Goal: Information Seeking & Learning: Learn about a topic

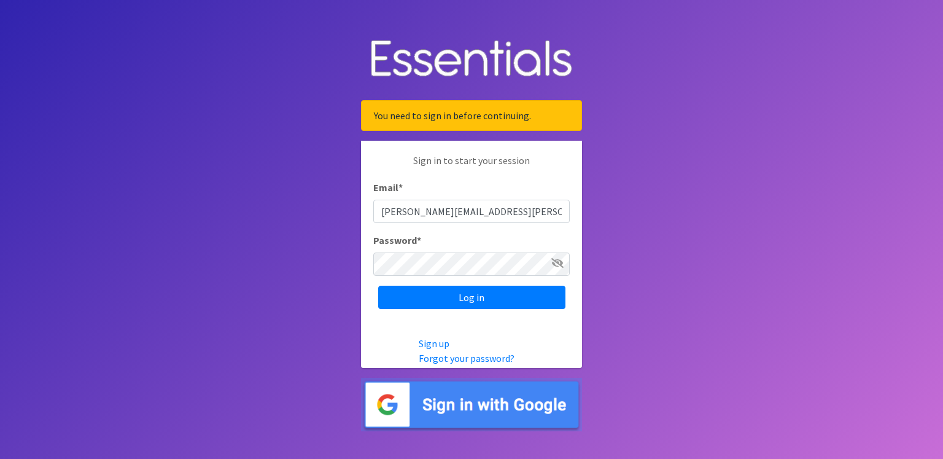
click at [555, 202] on input "renae.verstegen@unitedwayfoxcities.org" at bounding box center [471, 211] width 196 height 23
type input "scott@jakesnoh.org"
click at [489, 298] on input "Log in" at bounding box center [471, 296] width 187 height 23
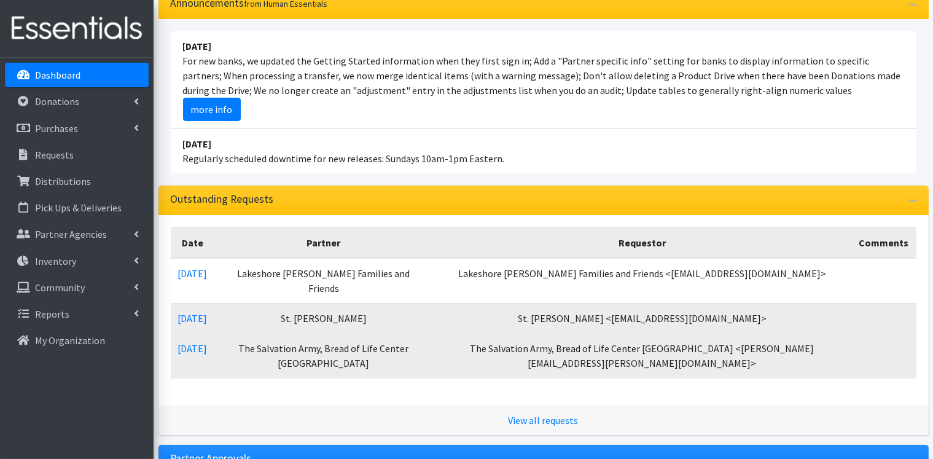
scroll to position [184, 0]
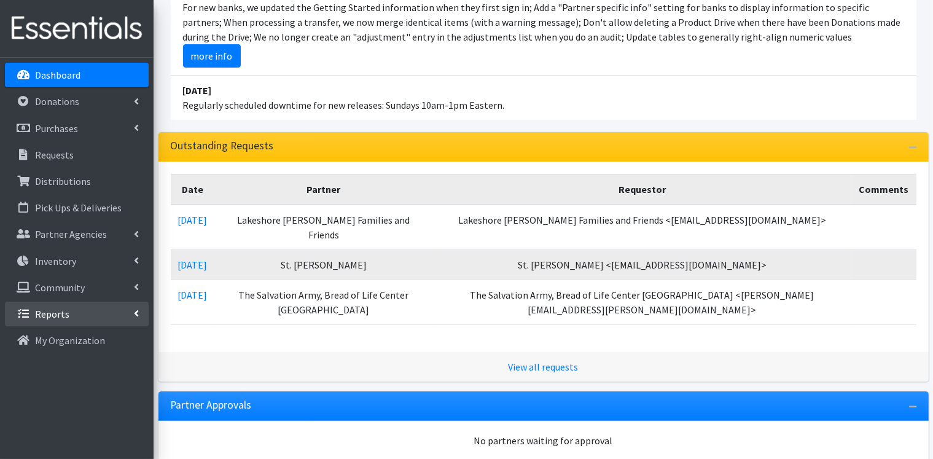
click at [134, 314] on icon at bounding box center [136, 313] width 5 height 10
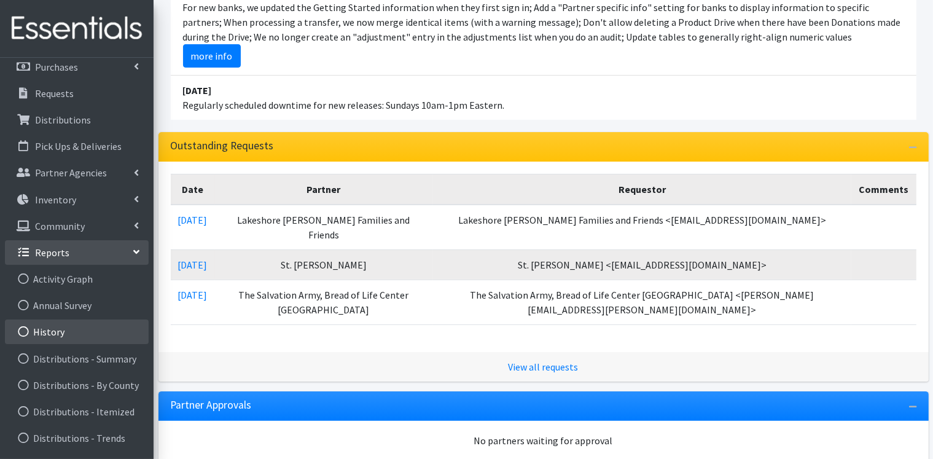
scroll to position [123, 0]
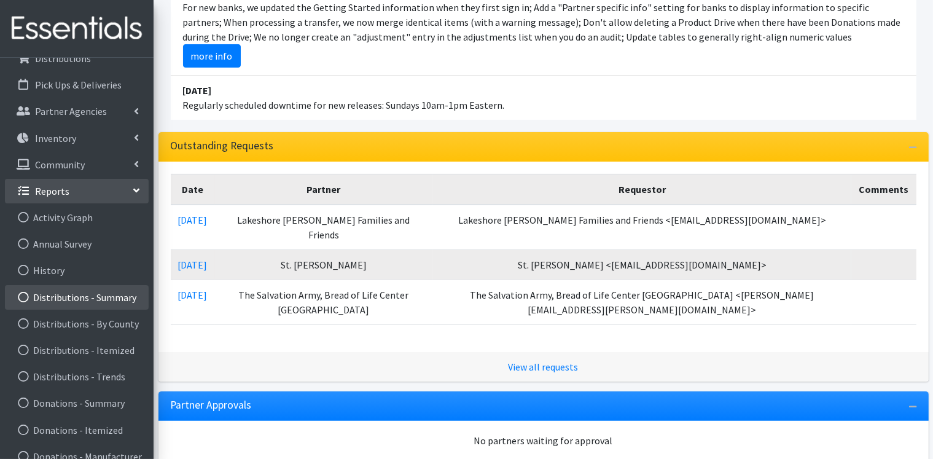
click at [126, 298] on link "Distributions - Summary" at bounding box center [77, 297] width 144 height 25
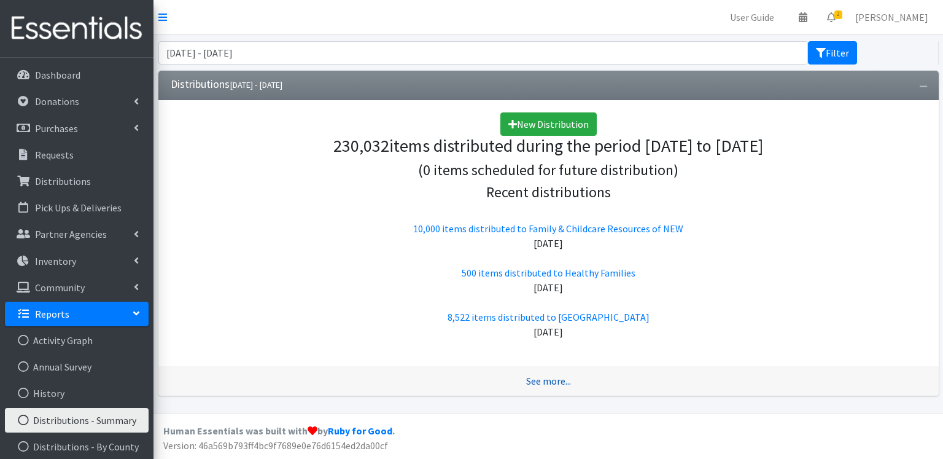
click at [550, 383] on link "See more..." at bounding box center [548, 381] width 45 height 12
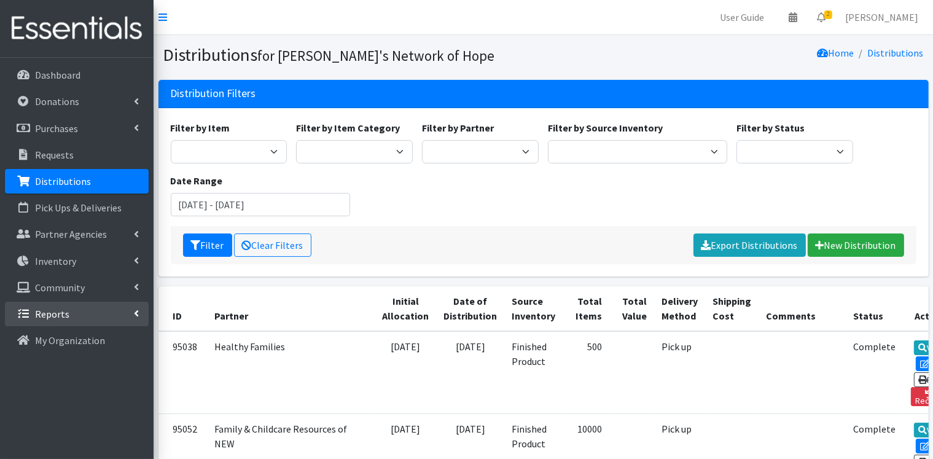
click at [142, 314] on link "Reports" at bounding box center [77, 313] width 144 height 25
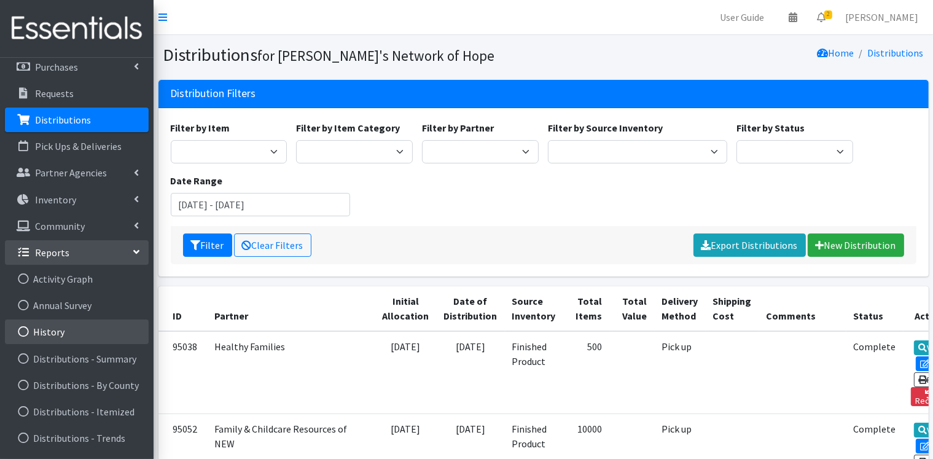
scroll to position [123, 0]
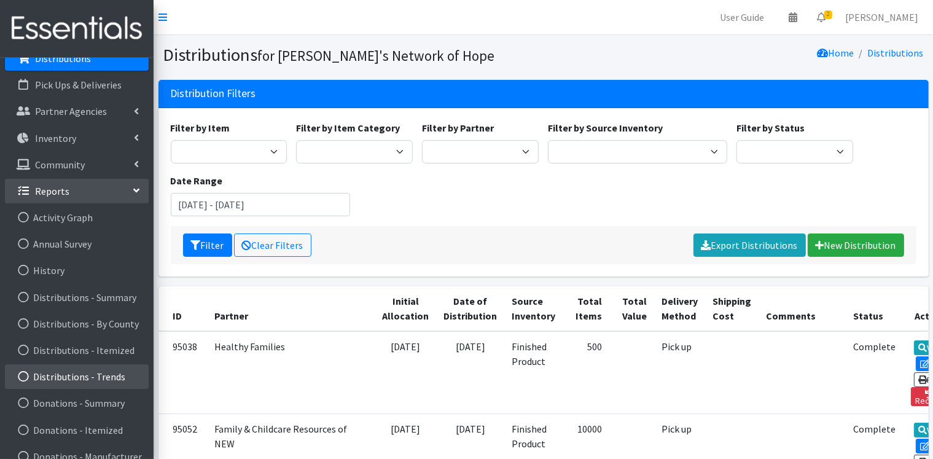
click at [109, 373] on link "Distributions - Trends" at bounding box center [77, 376] width 144 height 25
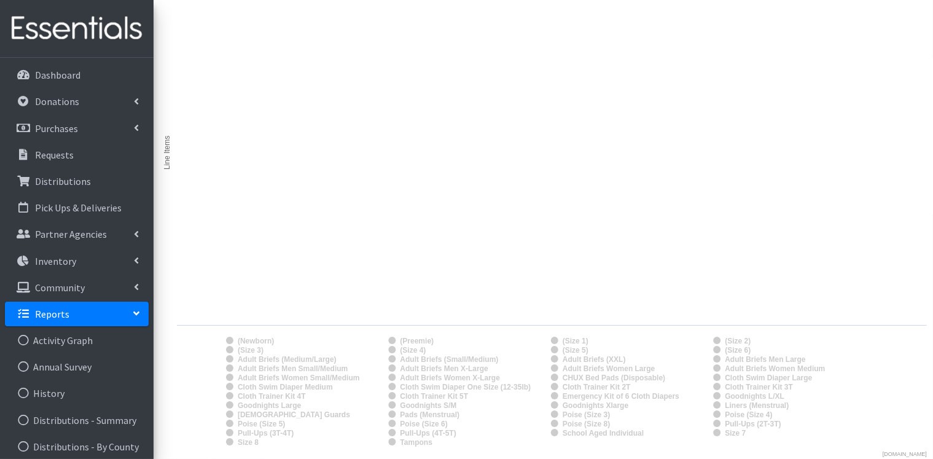
scroll to position [123, 0]
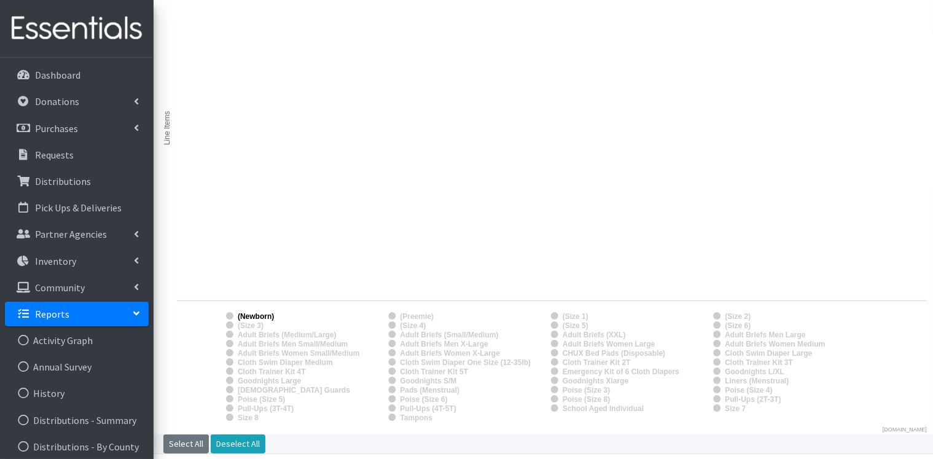
click at [249, 315] on text "(Newborn)" at bounding box center [256, 316] width 36 height 9
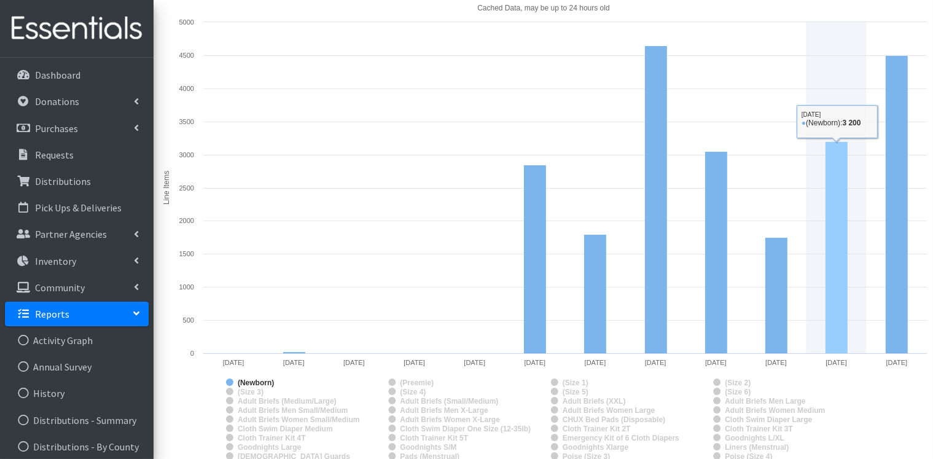
scroll to position [163, 0]
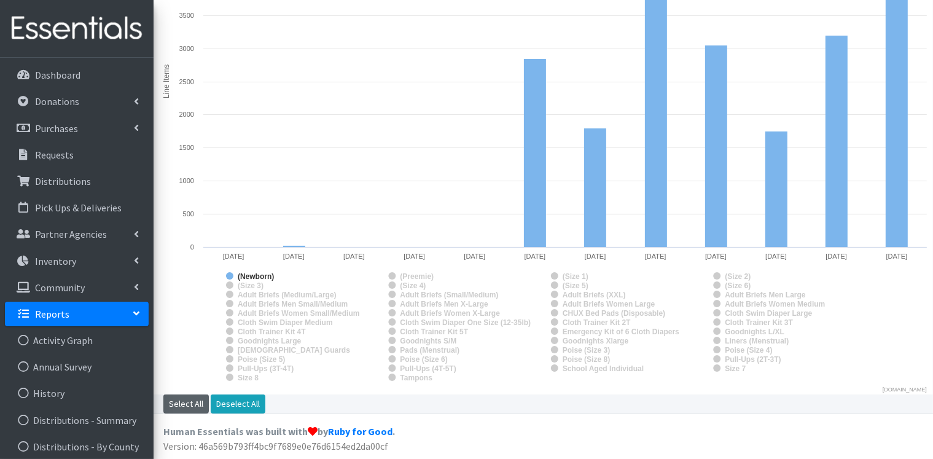
click at [194, 407] on button "Select All" at bounding box center [185, 403] width 45 height 19
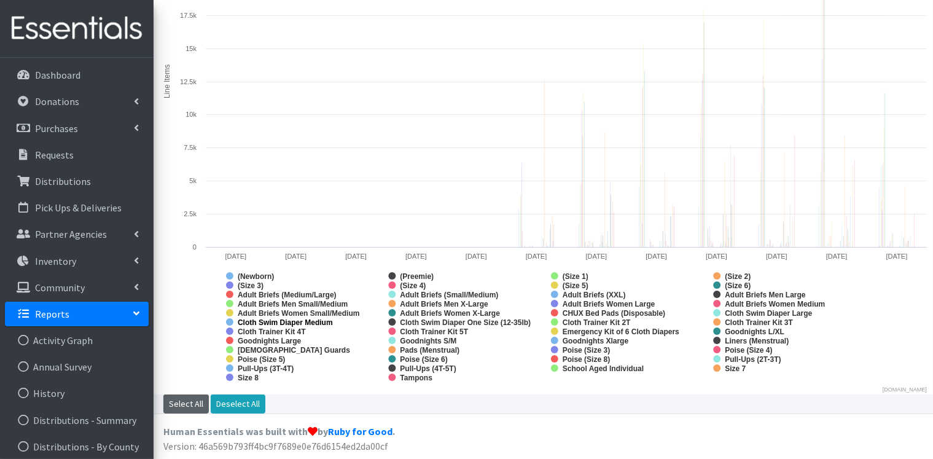
click at [228, 324] on rect "Monthly Distributions" at bounding box center [229, 321] width 7 height 7
click at [228, 332] on rect "Monthly Distributions" at bounding box center [229, 330] width 7 height 7
click at [228, 340] on rect "Monthly Distributions" at bounding box center [229, 339] width 7 height 7
click at [228, 349] on rect "Monthly Distributions" at bounding box center [229, 349] width 7 height 7
click at [393, 275] on rect "Monthly Distributions" at bounding box center [391, 275] width 7 height 7
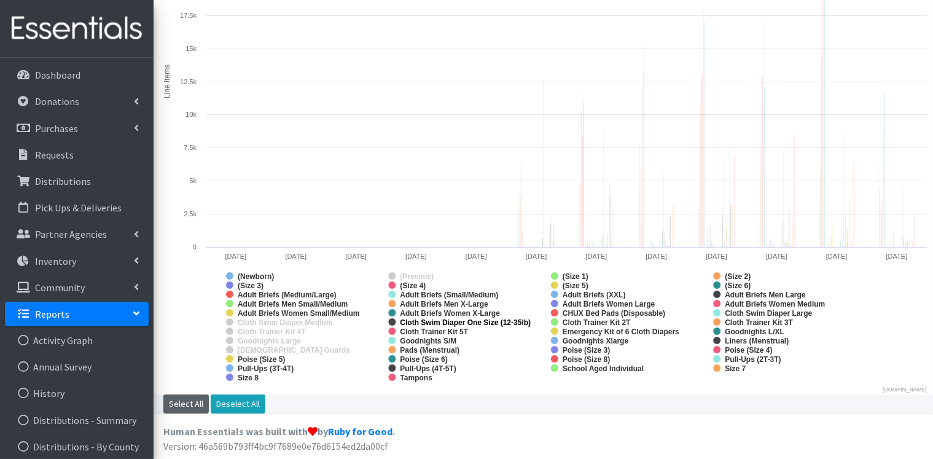
click at [393, 321] on rect "Monthly Distributions" at bounding box center [391, 321] width 7 height 7
click at [389, 330] on rect "Monthly Distributions" at bounding box center [391, 330] width 7 height 7
click at [390, 338] on rect "Monthly Distributions" at bounding box center [391, 339] width 7 height 7
click at [392, 349] on rect "Monthly Distributions" at bounding box center [391, 349] width 7 height 7
click at [553, 311] on rect "Monthly Distributions" at bounding box center [554, 312] width 7 height 7
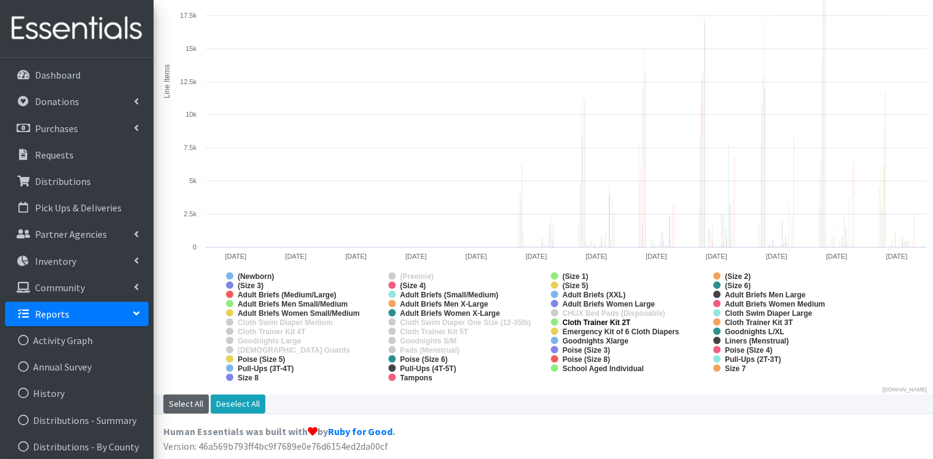
click at [554, 320] on rect "Monthly Distributions" at bounding box center [554, 321] width 7 height 7
click at [551, 330] on rect "Monthly Distributions" at bounding box center [554, 330] width 7 height 7
click at [553, 339] on rect "Monthly Distributions" at bounding box center [554, 339] width 7 height 7
click at [555, 369] on rect "Monthly Distributions" at bounding box center [554, 367] width 7 height 7
click at [715, 312] on rect "Monthly Distributions" at bounding box center [716, 312] width 7 height 7
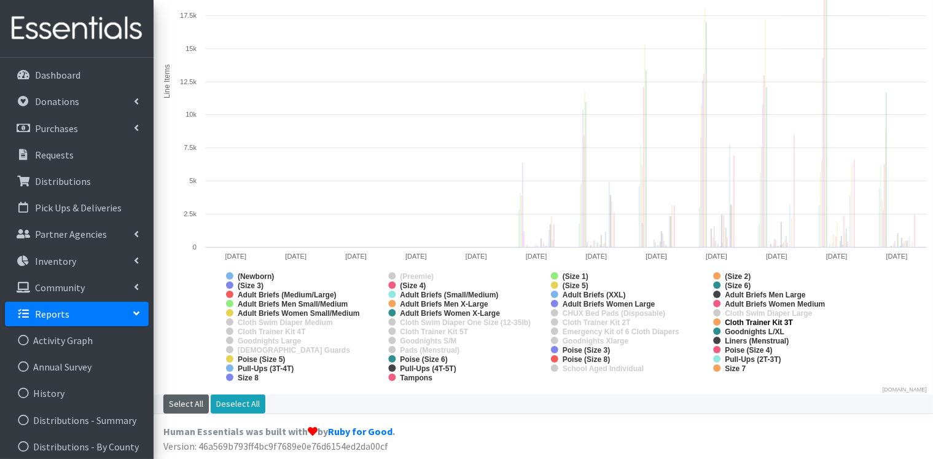
click at [717, 322] on rect "Monthly Distributions" at bounding box center [716, 321] width 7 height 7
click at [715, 330] on rect "Monthly Distributions" at bounding box center [716, 330] width 7 height 7
click at [715, 338] on rect "Monthly Distributions" at bounding box center [716, 339] width 7 height 7
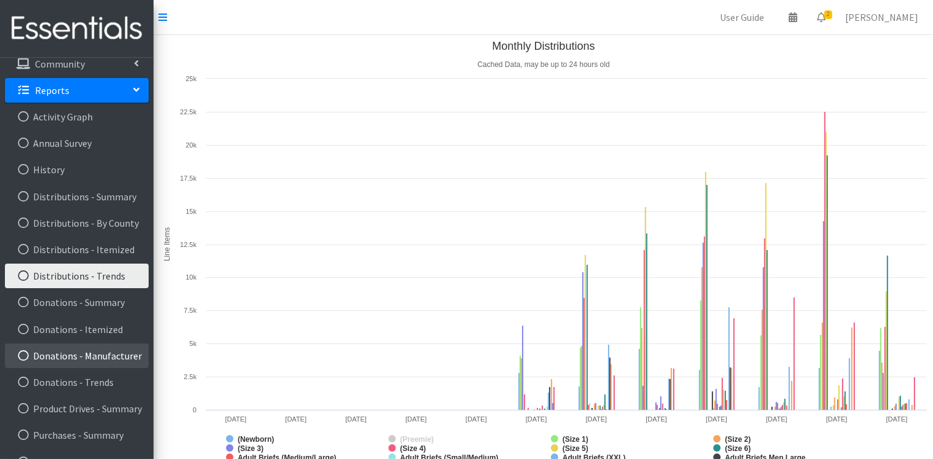
scroll to position [244, 0]
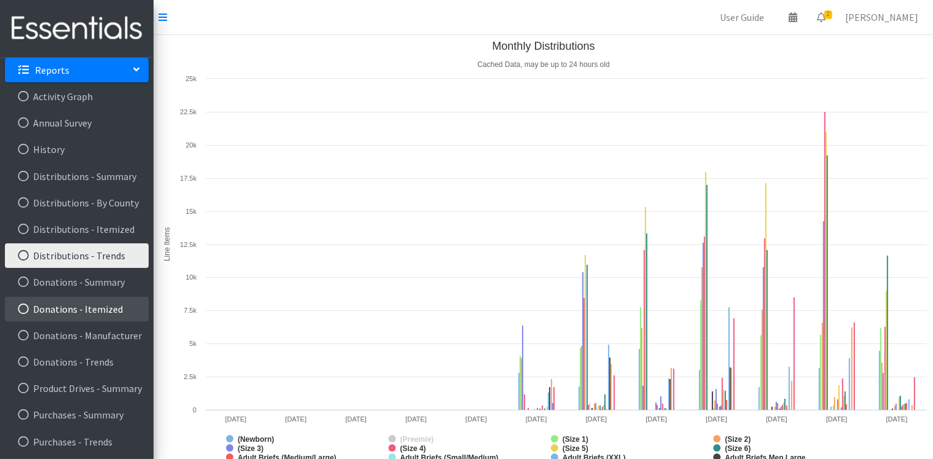
click at [108, 313] on link "Donations - Itemized" at bounding box center [77, 309] width 144 height 25
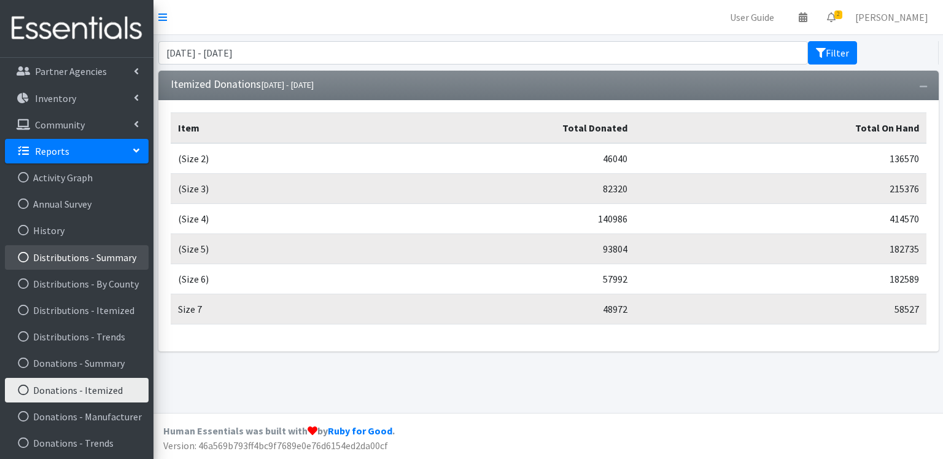
scroll to position [184, 0]
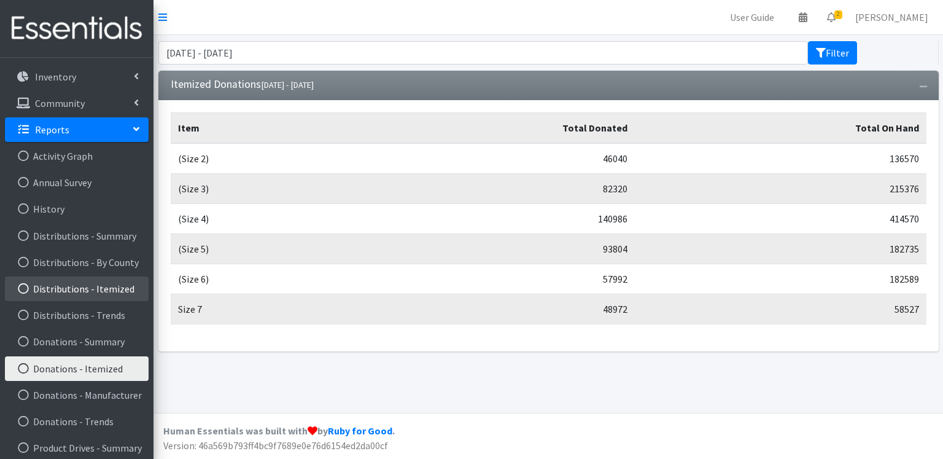
click at [125, 289] on link "Distributions - Itemized" at bounding box center [77, 288] width 144 height 25
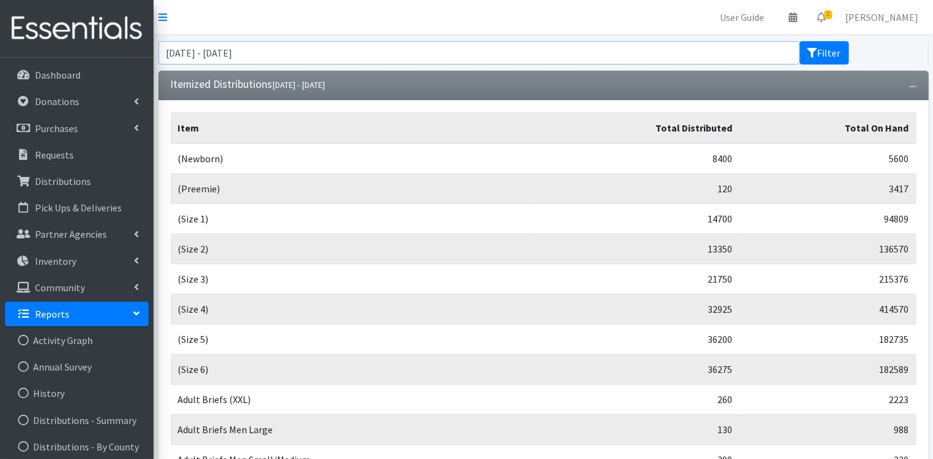
click at [693, 53] on input "June 20, 2025 - September 20, 2025" at bounding box center [478, 52] width 641 height 23
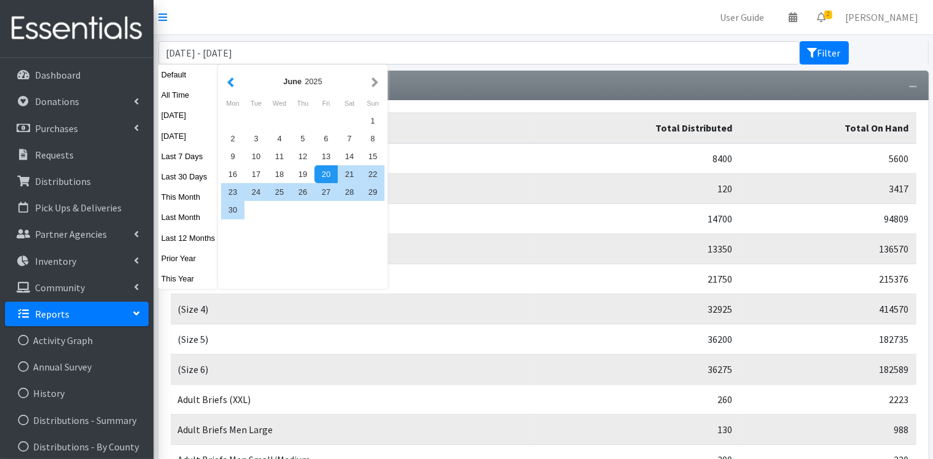
click at [230, 84] on button "button" at bounding box center [230, 81] width 13 height 15
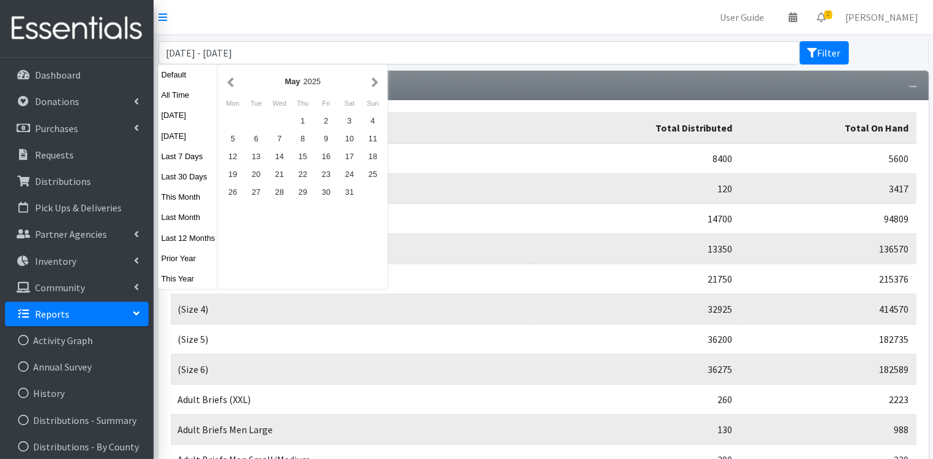
click at [230, 84] on button "button" at bounding box center [230, 81] width 13 height 15
click at [285, 118] on div "1" at bounding box center [279, 121] width 23 height 18
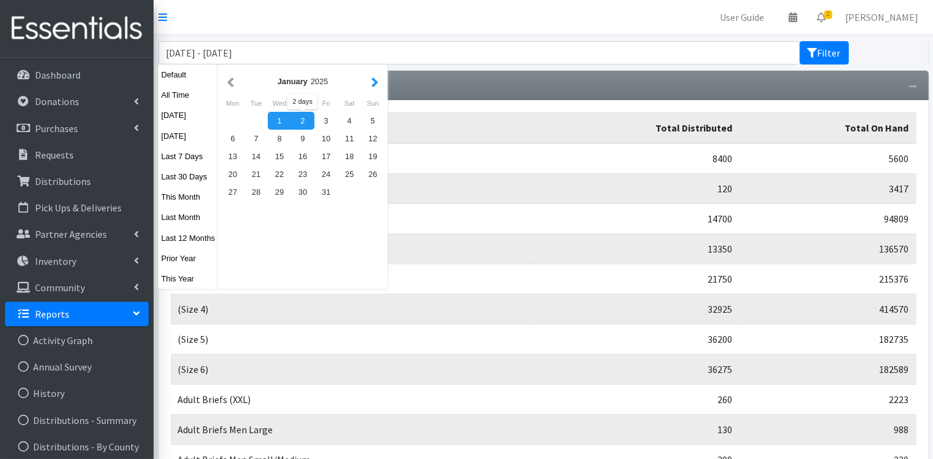
click at [375, 85] on button "button" at bounding box center [374, 81] width 13 height 15
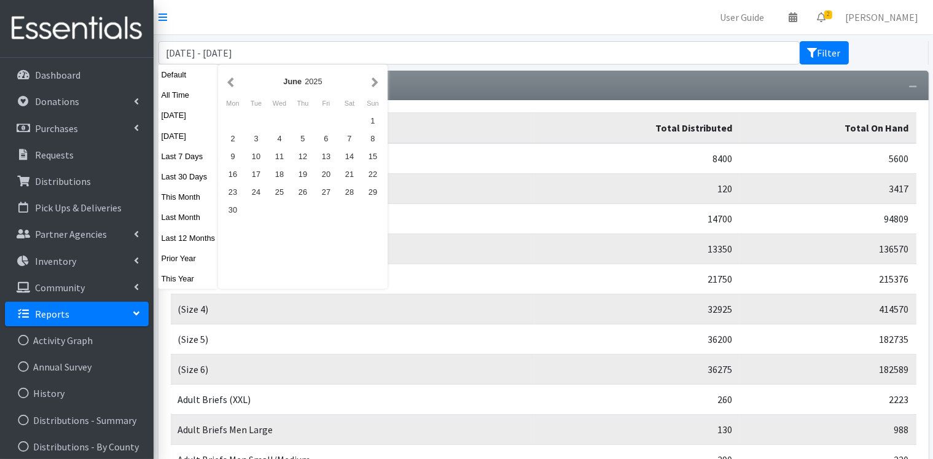
click at [375, 85] on button "button" at bounding box center [374, 81] width 13 height 15
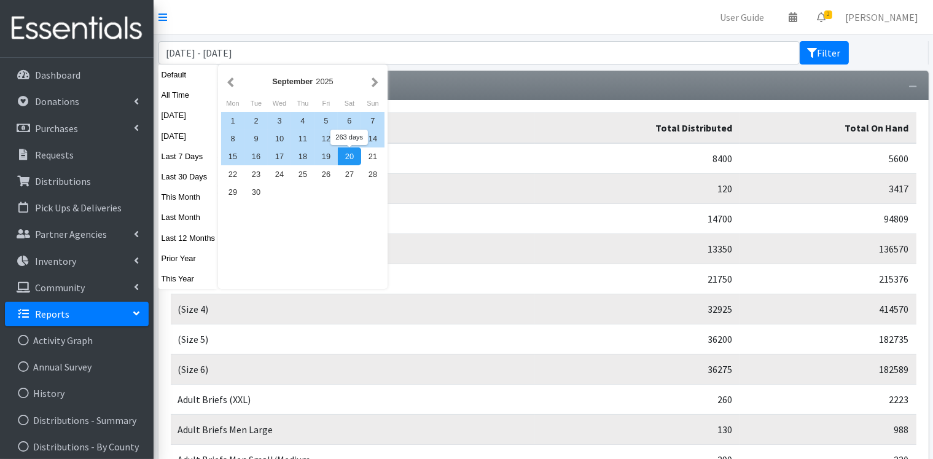
click at [349, 157] on div "20" at bounding box center [349, 156] width 23 height 18
type input "January 1, 2025 - September 20, 2025"
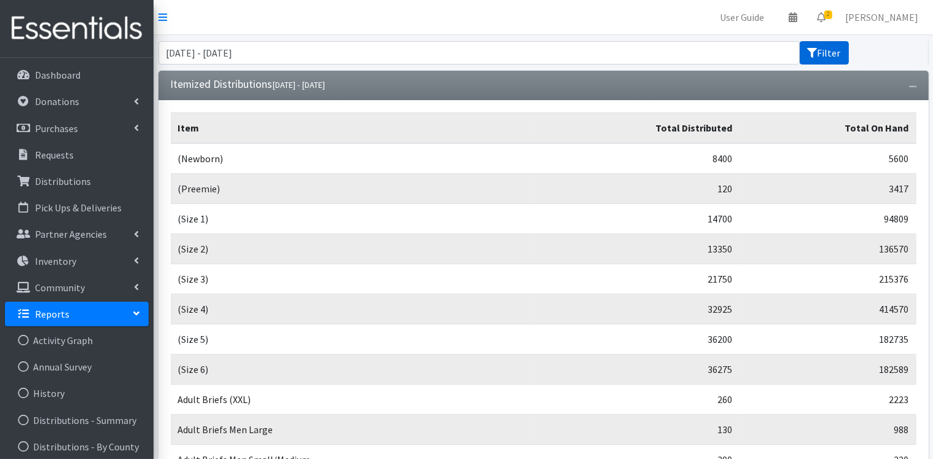
click at [832, 61] on button "Filter" at bounding box center [823, 52] width 49 height 23
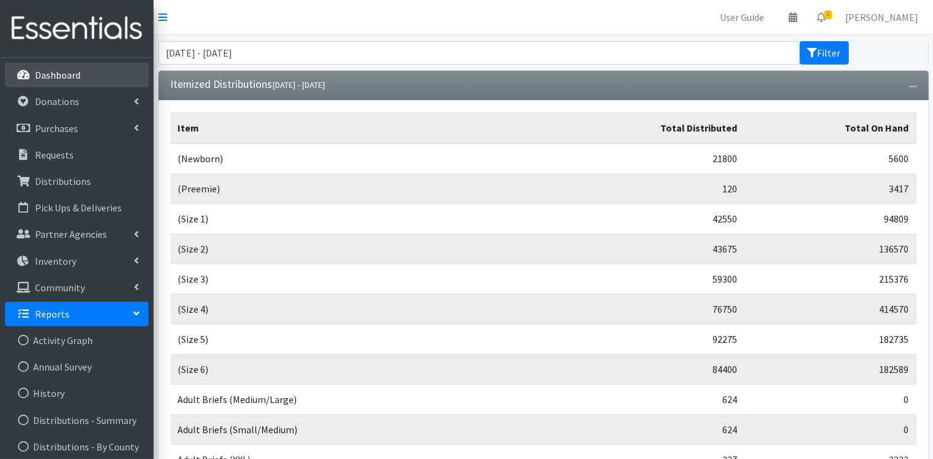
click at [75, 75] on p "Dashboard" at bounding box center [57, 75] width 45 height 12
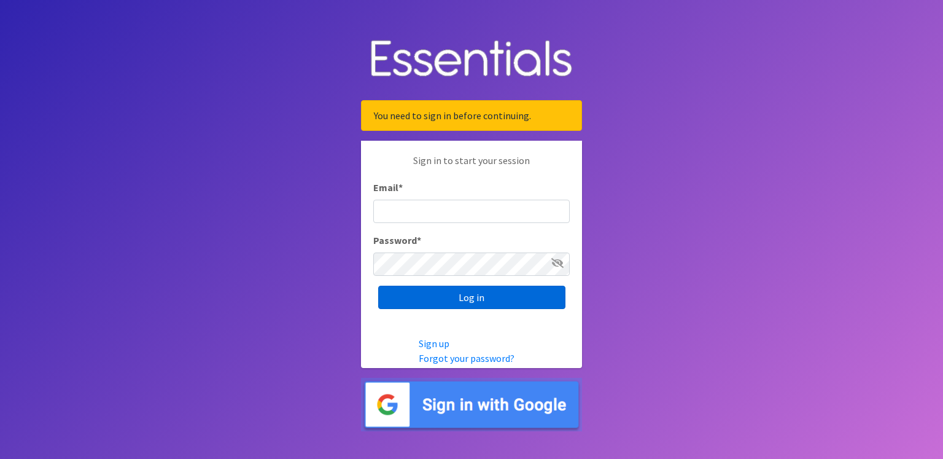
type input "[PERSON_NAME][EMAIL_ADDRESS][DOMAIN_NAME]"
click at [496, 300] on input "Log in" at bounding box center [471, 296] width 187 height 23
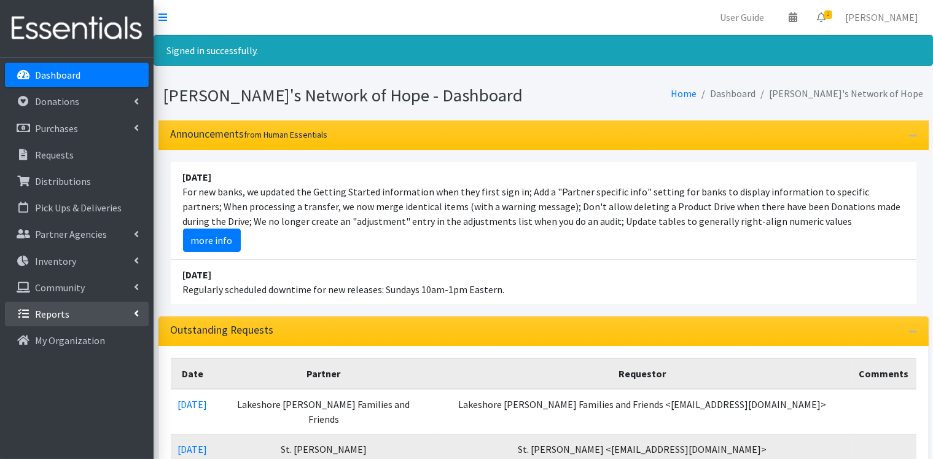
click at [138, 319] on link "Reports" at bounding box center [77, 313] width 144 height 25
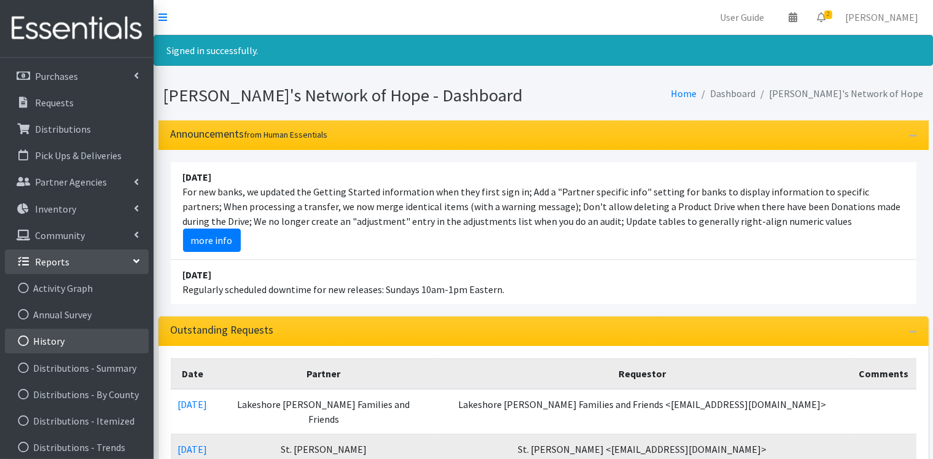
scroll to position [123, 0]
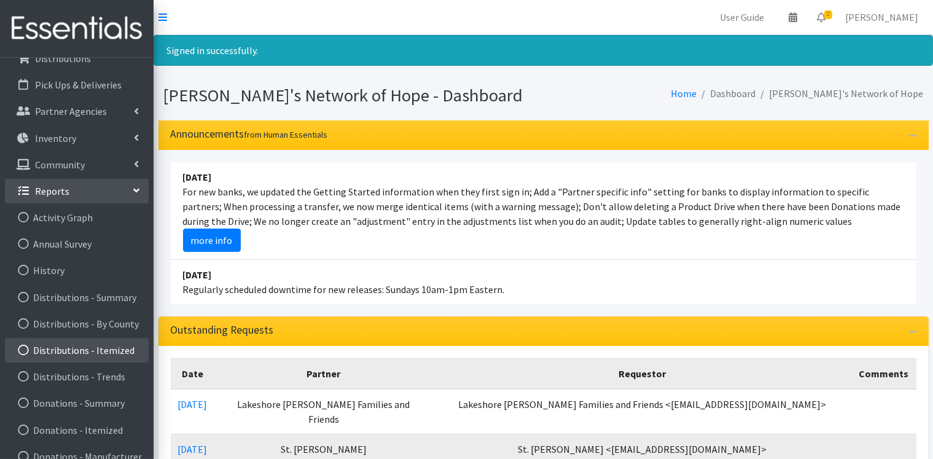
click at [119, 353] on link "Distributions - Itemized" at bounding box center [77, 350] width 144 height 25
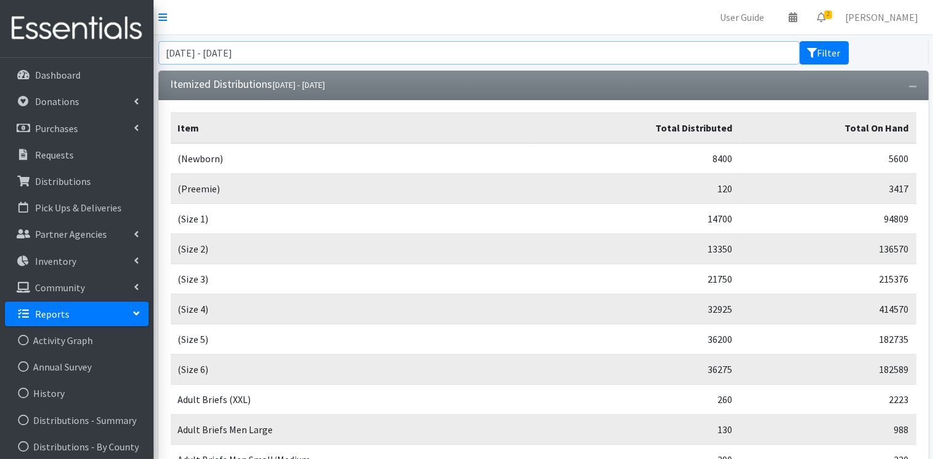
click at [351, 49] on input "[DATE] - [DATE]" at bounding box center [478, 52] width 641 height 23
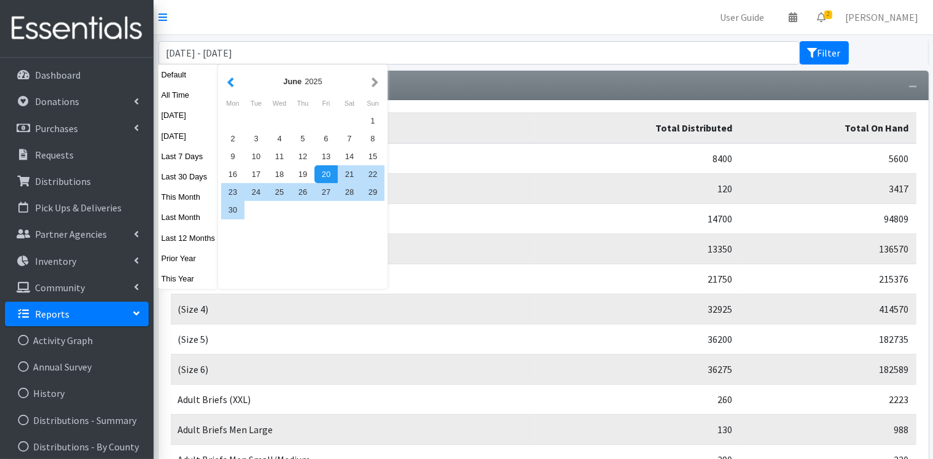
click at [232, 83] on button "button" at bounding box center [230, 81] width 13 height 15
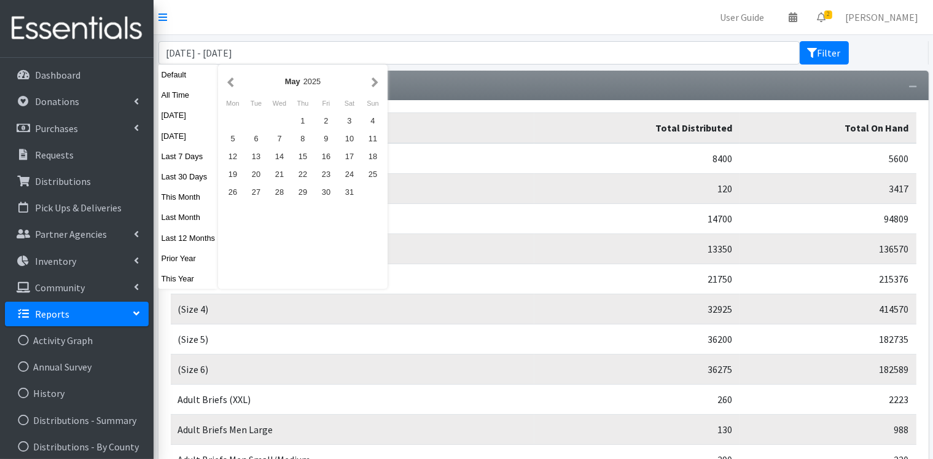
click at [232, 83] on button "button" at bounding box center [230, 81] width 13 height 15
click at [275, 119] on div "1" at bounding box center [279, 121] width 23 height 18
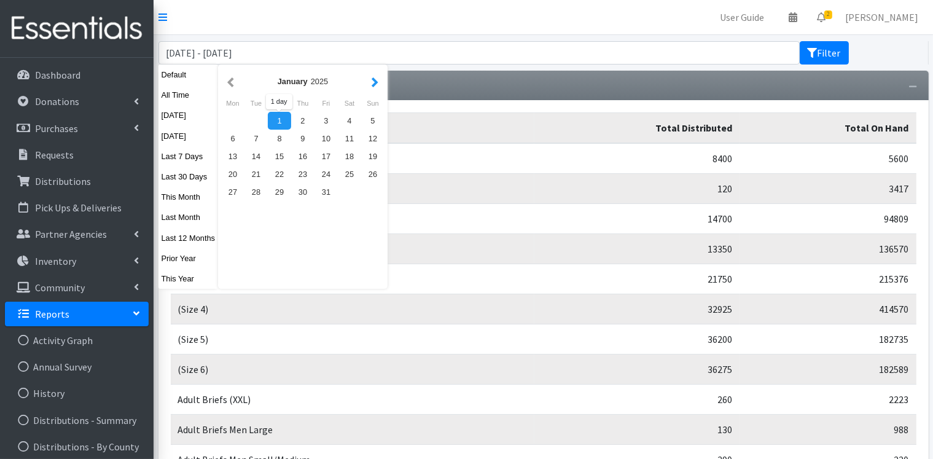
click at [375, 82] on button "button" at bounding box center [374, 81] width 13 height 15
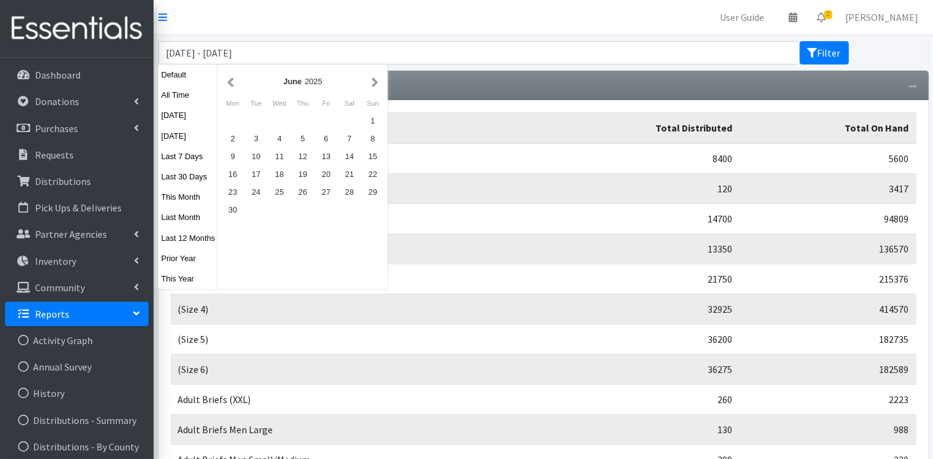
click at [375, 82] on button "button" at bounding box center [374, 81] width 13 height 15
click at [231, 115] on div "1" at bounding box center [232, 121] width 23 height 18
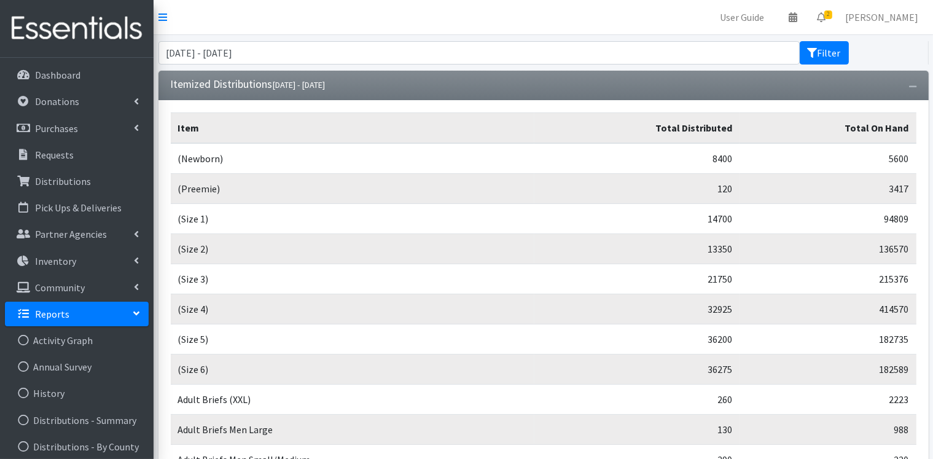
type input "January 1, 2025 - September 1, 2025"
click at [833, 56] on button "Filter" at bounding box center [823, 52] width 49 height 23
click at [911, 84] on icon "button" at bounding box center [912, 86] width 7 height 9
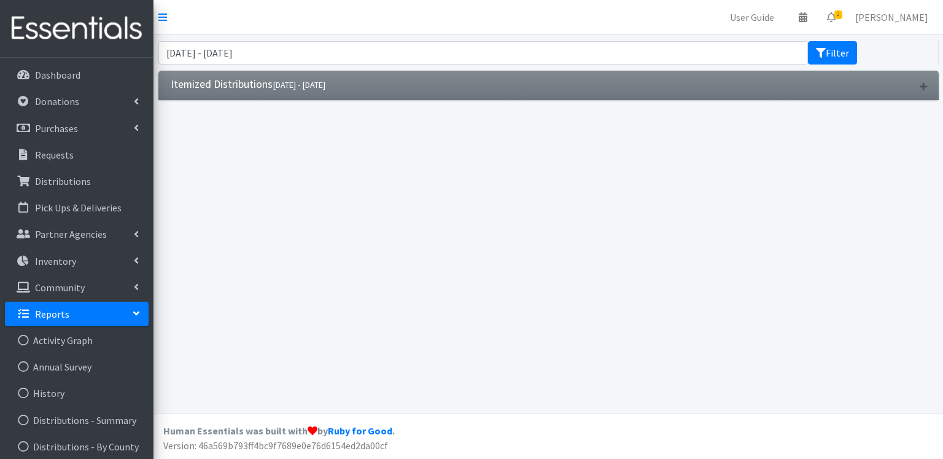
click at [923, 83] on icon "button" at bounding box center [923, 86] width 7 height 9
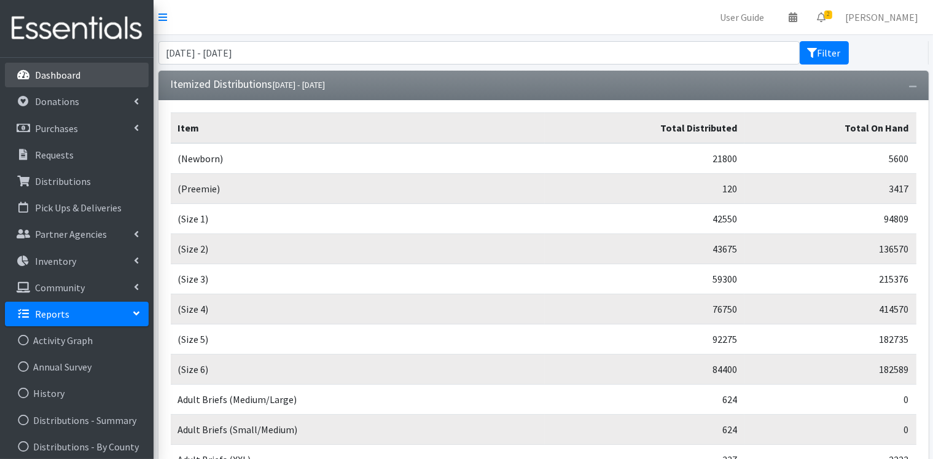
click at [80, 74] on link "Dashboard" at bounding box center [77, 75] width 144 height 25
